Goal: Find specific page/section: Find specific page/section

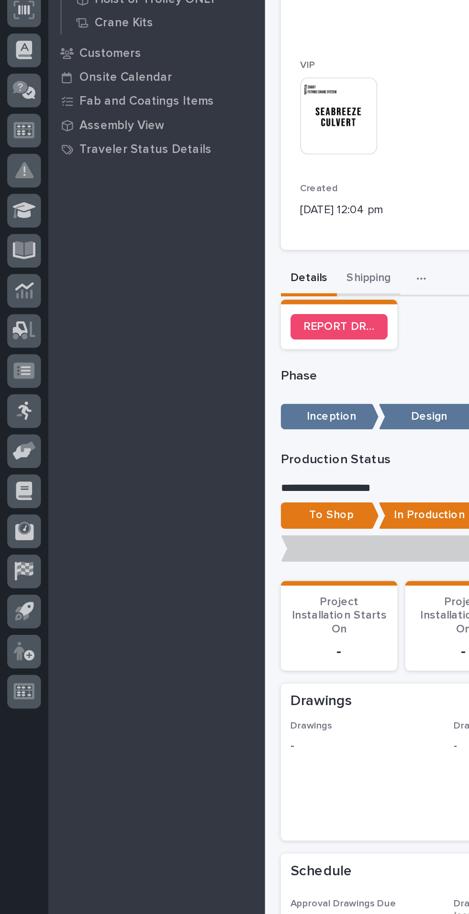
click at [223, 343] on button "Shipping" at bounding box center [220, 344] width 38 height 20
